Goal: Task Accomplishment & Management: Complete application form

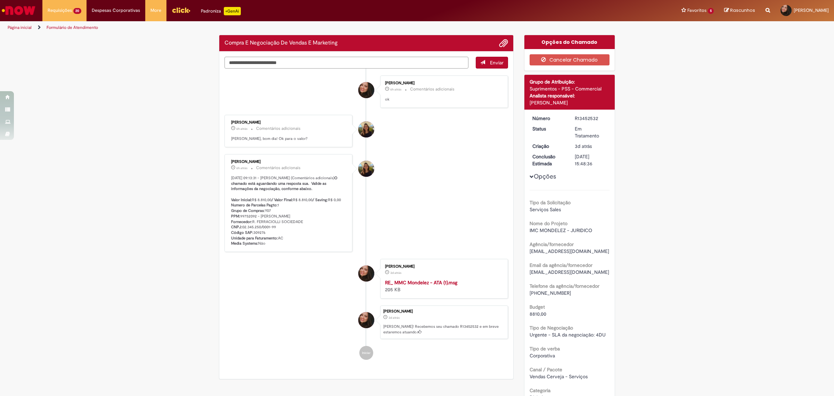
click at [235, 62] on textarea "Digite sua mensagem aqui..." at bounding box center [347, 63] width 244 height 12
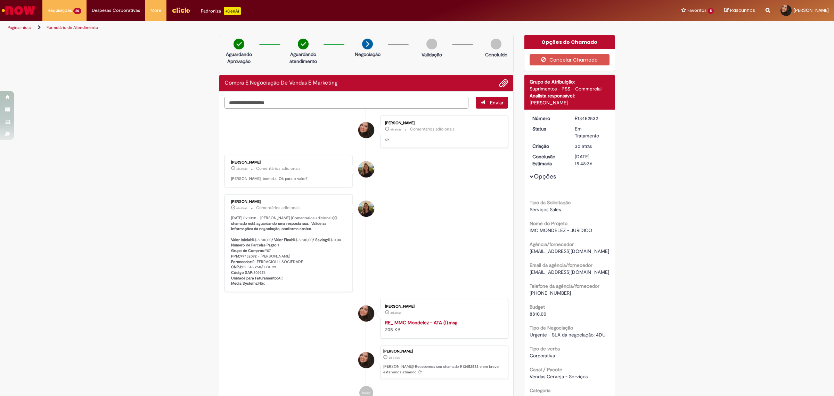
type textarea "**********"
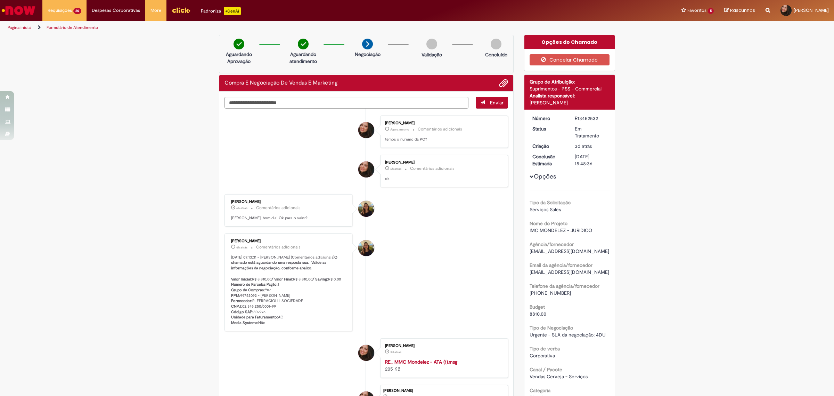
drag, startPoint x: 110, startPoint y: 273, endPoint x: 116, endPoint y: 108, distance: 164.6
click at [111, 267] on div "Verificar Código de Barras Aguardando Aprovação Aguardando atendimento Negociaç…" at bounding box center [417, 336] width 834 height 602
click at [800, 136] on div "Verificar Código de Barras Aguardando Aprovação Aguardando atendimento Negociaç…" at bounding box center [417, 336] width 834 height 602
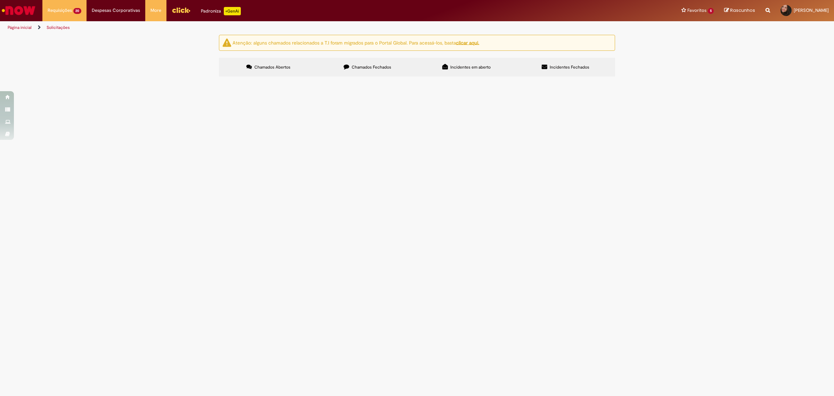
scroll to position [0, 0]
click at [0, 0] on span "Compra E Negociação De Vendas E Marketing" at bounding box center [0, 0] width 0 height 0
